Goal: Information Seeking & Learning: Learn about a topic

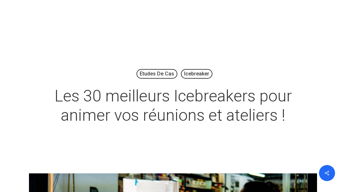
scroll to position [641, 0]
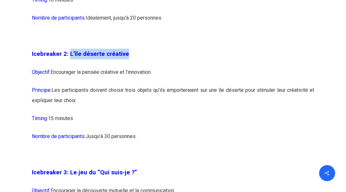
click at [206, 61] on p "Icebreaker 2: L’île déserte créative" at bounding box center [173, 58] width 282 height 18
click at [140, 55] on p "Icebreaker 2: L’île déserte créative" at bounding box center [173, 58] width 282 height 18
drag, startPoint x: 102, startPoint y: 54, endPoint x: 73, endPoint y: 57, distance: 29.0
click at [73, 57] on span "Icebreaker 2: L’île déserte créative" at bounding box center [80, 54] width 97 height 7
copy span "île déserte"
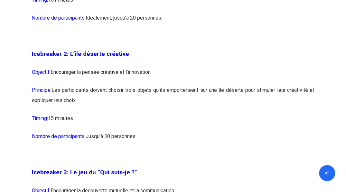
click at [153, 60] on p "Icebreaker 2: L’île déserte créative" at bounding box center [173, 58] width 282 height 18
